Goal: Transaction & Acquisition: Purchase product/service

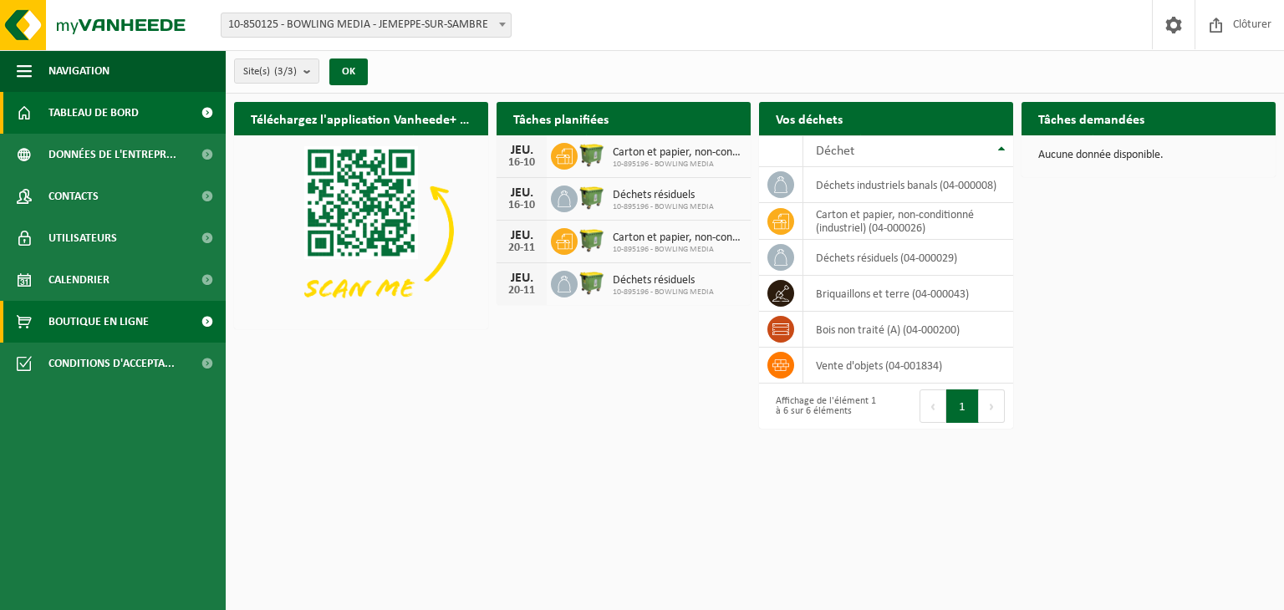
click at [74, 325] on span "Boutique en ligne" at bounding box center [98, 322] width 100 height 42
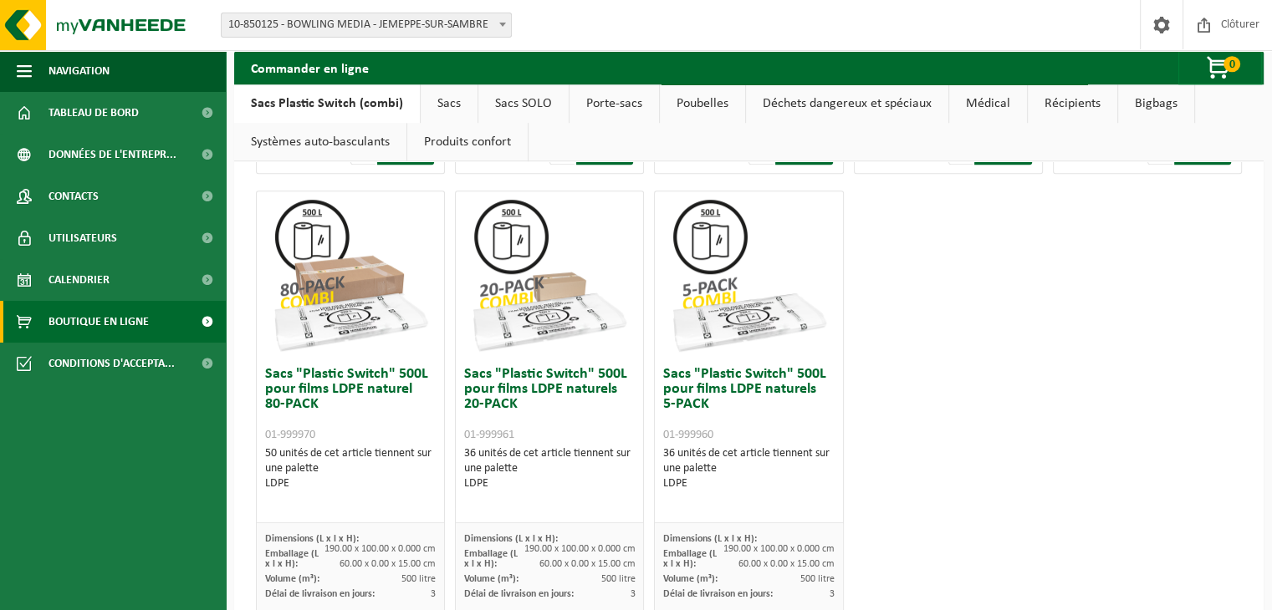
scroll to position [1063, 0]
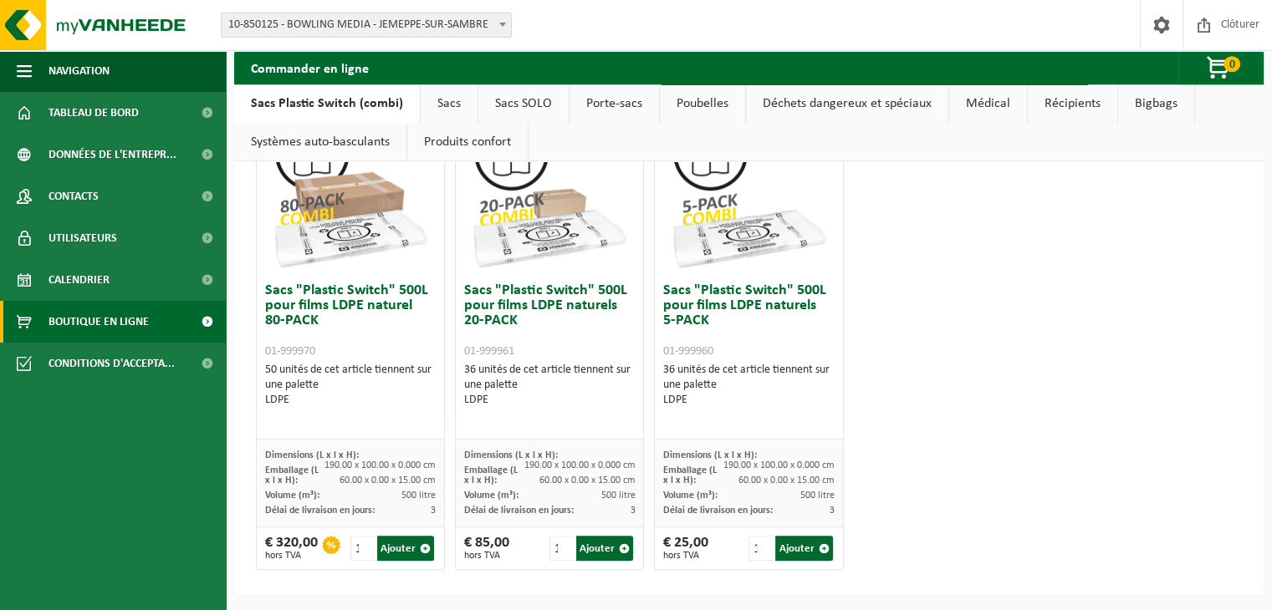
click at [510, 548] on div "€ 85,00 hors TVA 1 Ajouter" at bounding box center [549, 549] width 187 height 42
click at [590, 548] on button "Ajouter" at bounding box center [604, 548] width 57 height 25
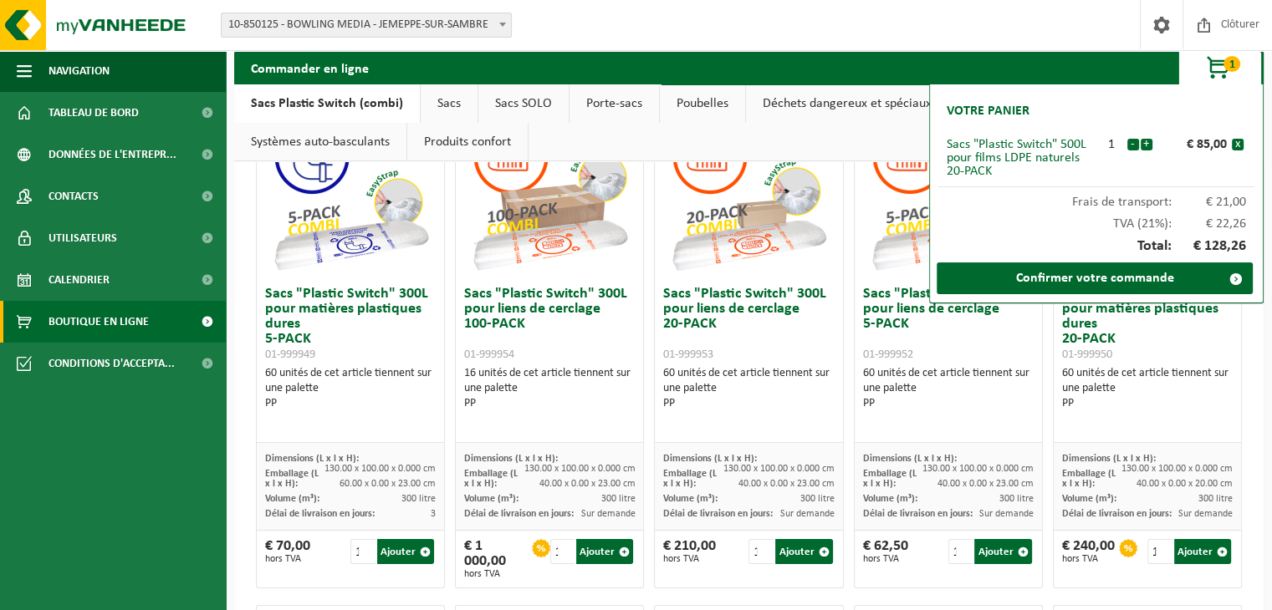
scroll to position [0, 0]
